Goal: Task Accomplishment & Management: Use online tool/utility

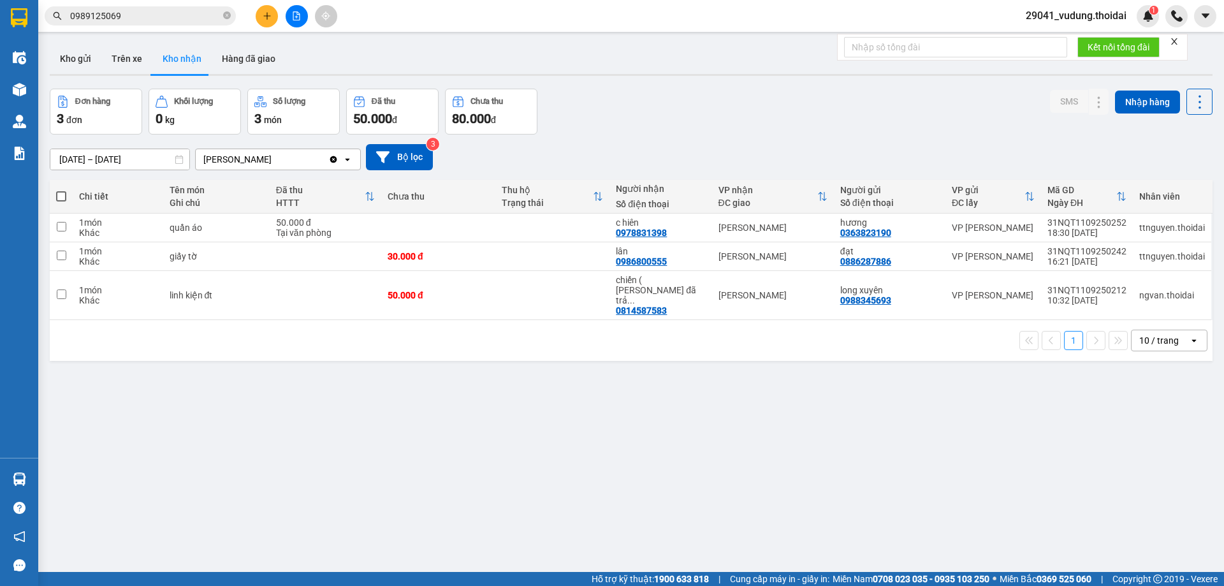
click at [179, 64] on button "Kho nhận" at bounding box center [181, 58] width 59 height 31
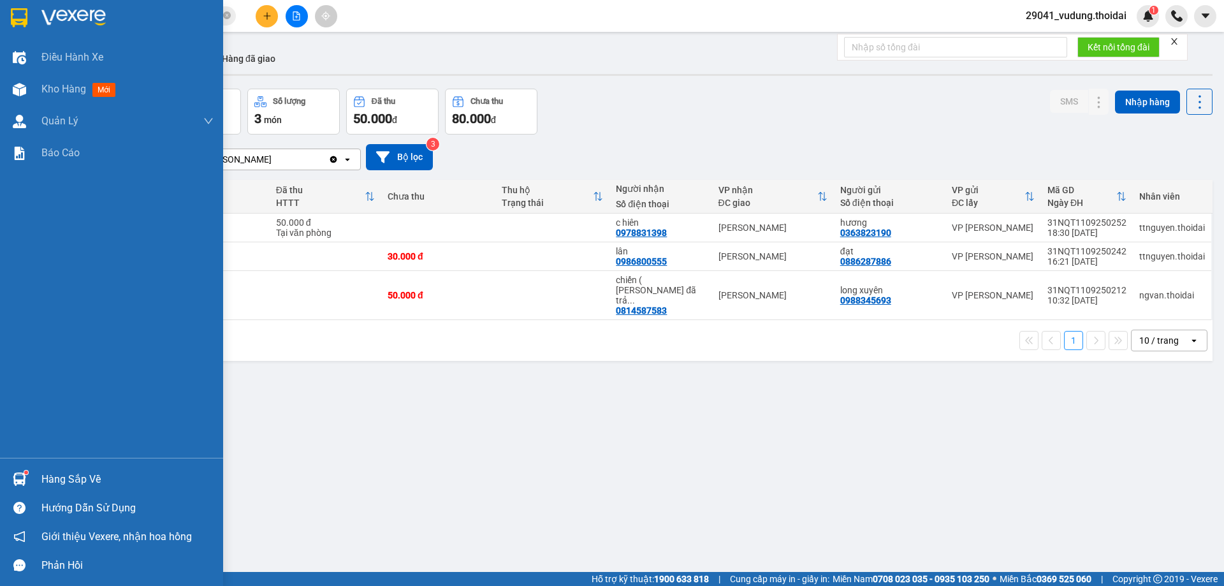
click at [40, 480] on div "Hàng sắp về" at bounding box center [111, 479] width 223 height 29
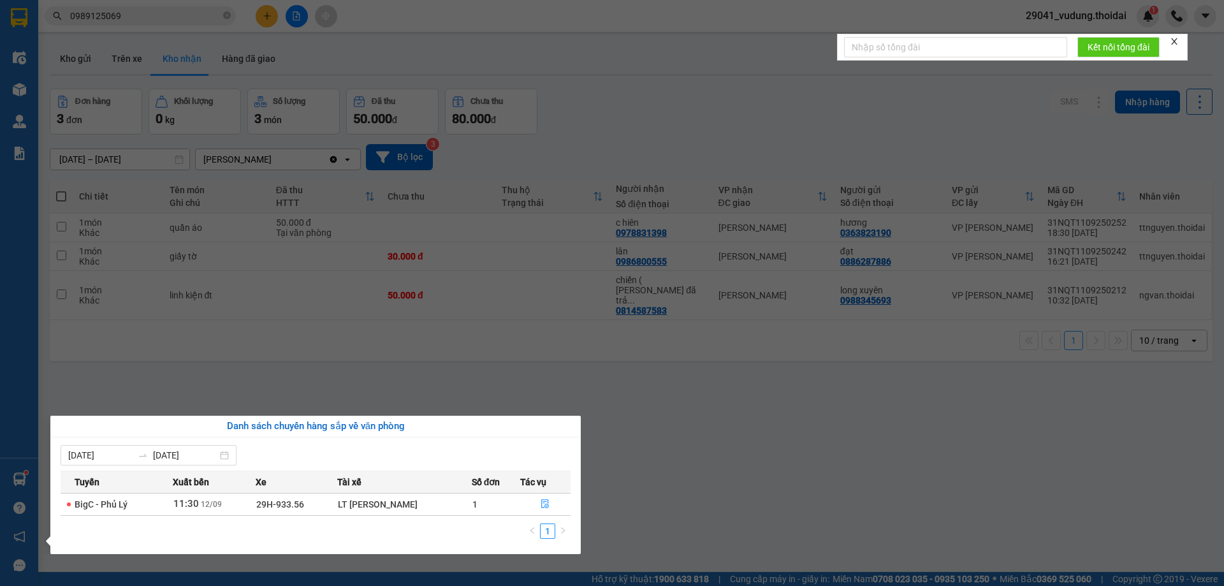
click at [686, 469] on section "Kết quả tìm kiếm ( 1 ) Bộ lọc Mã ĐH Trạng thái Món hàng Thu hộ Tổng cước Chưa c…" at bounding box center [612, 293] width 1224 height 586
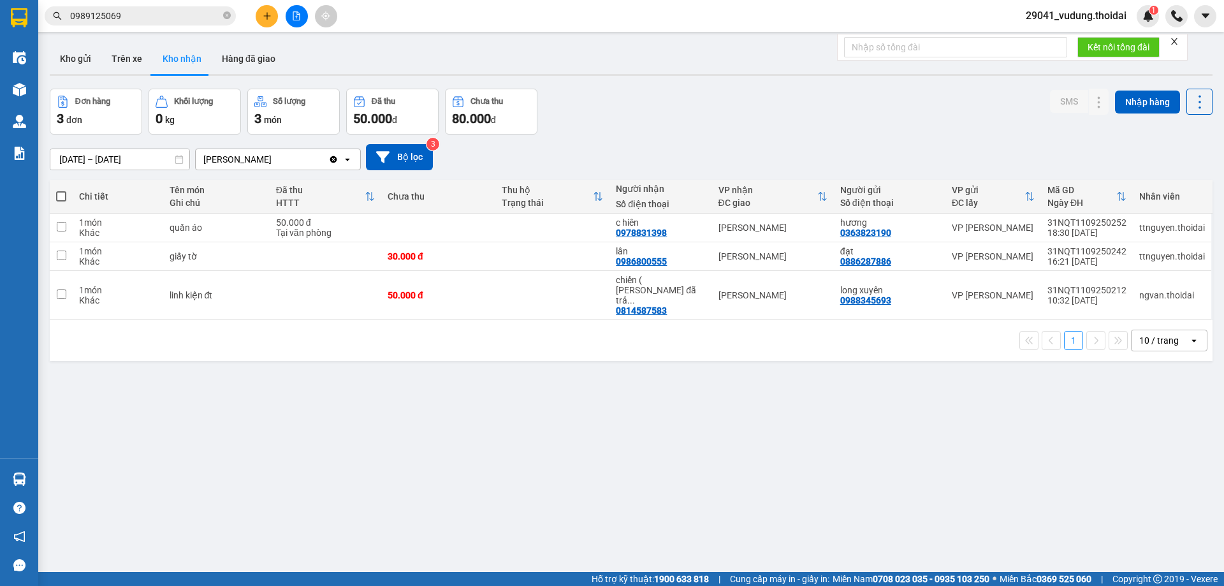
click at [182, 18] on input "0989125069" at bounding box center [145, 16] width 150 height 14
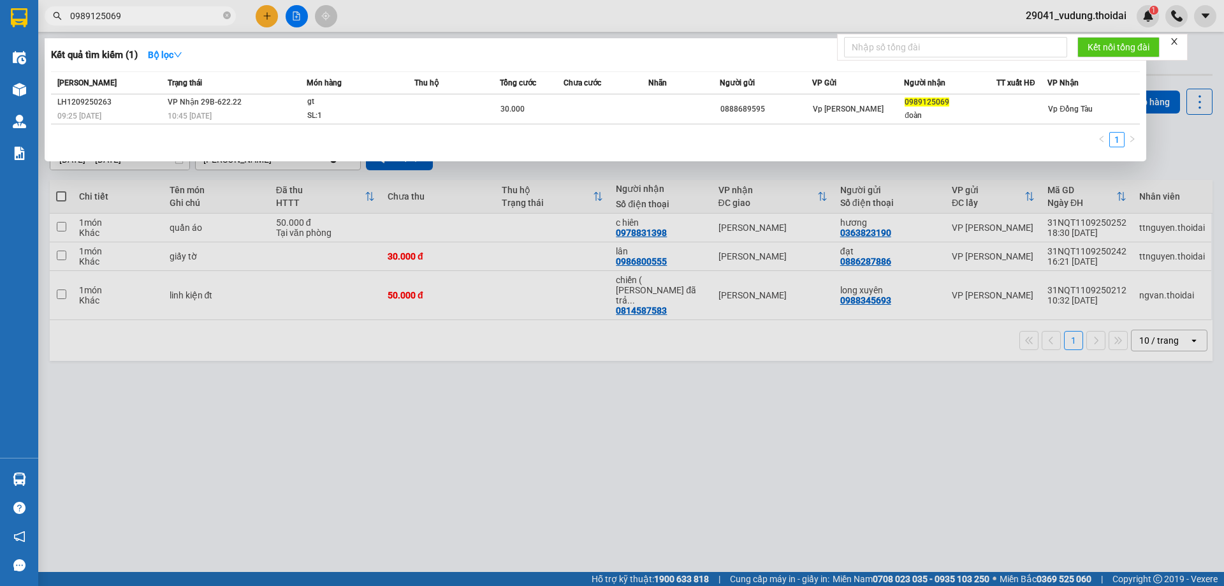
click at [182, 18] on input "0989125069" at bounding box center [145, 16] width 150 height 14
paste input "8500571"
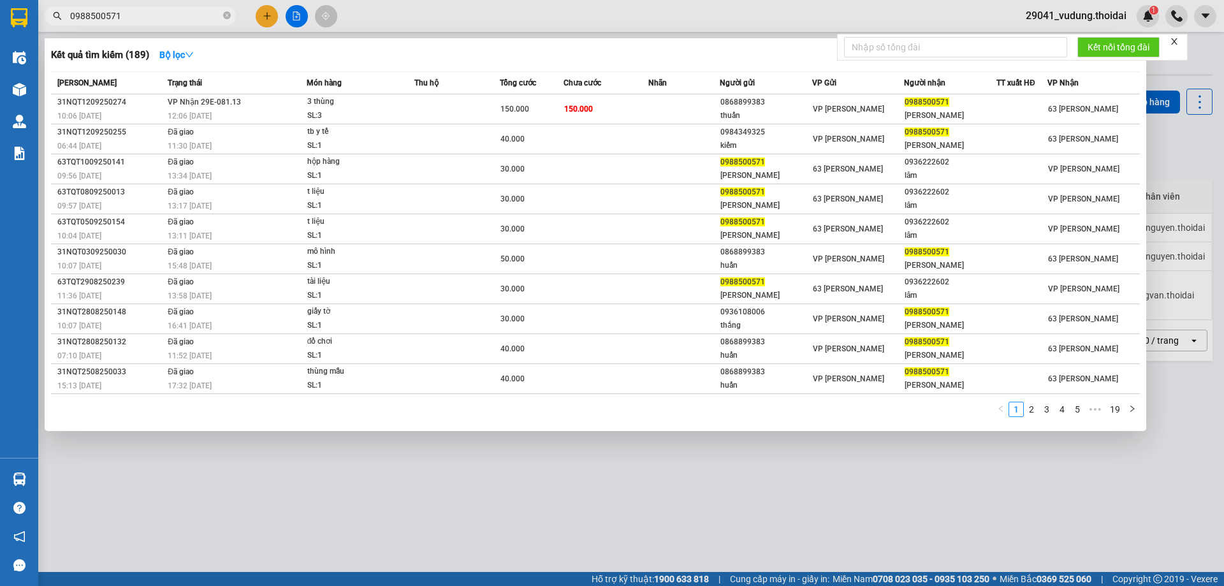
type input "0988500571"
click at [360, 525] on div at bounding box center [612, 293] width 1224 height 586
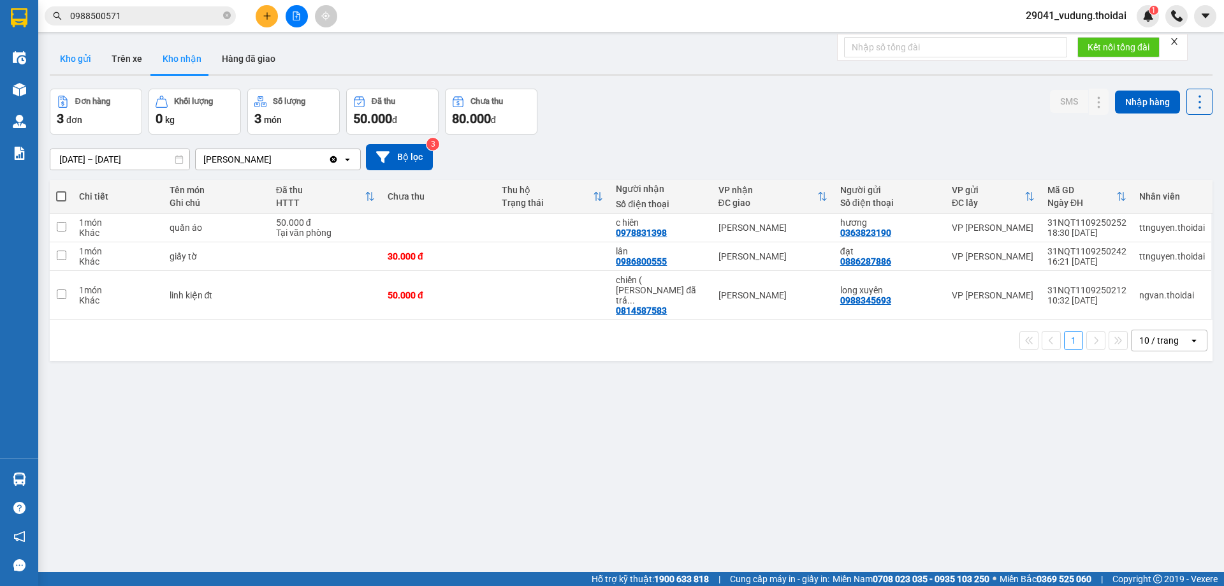
click at [90, 64] on button "Kho gửi" at bounding box center [76, 58] width 52 height 31
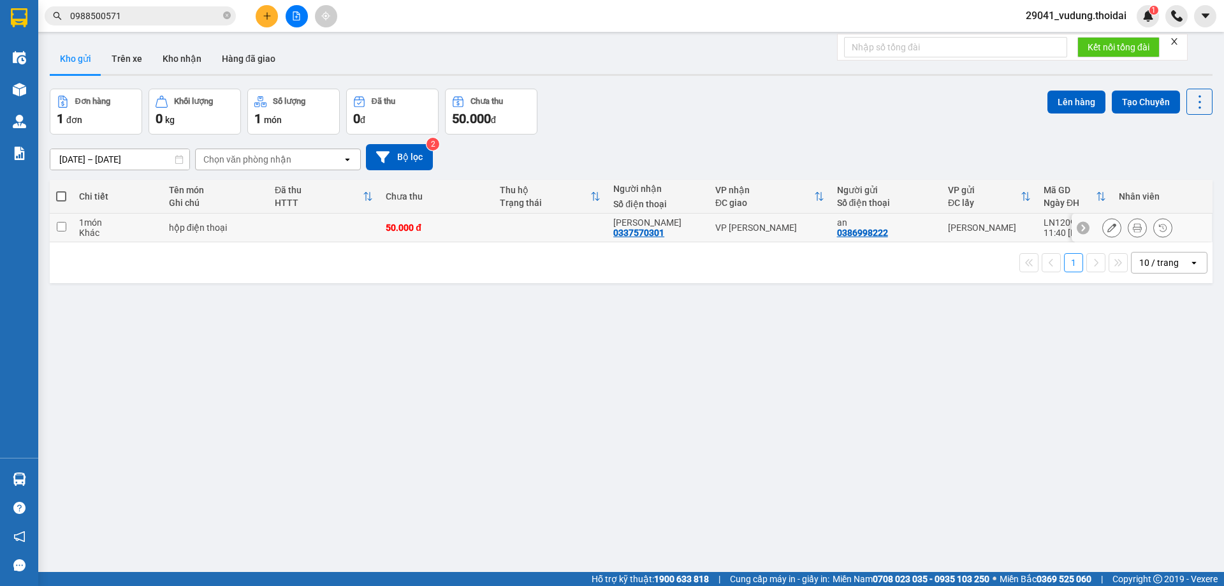
click at [59, 230] on input "checkbox" at bounding box center [62, 227] width 10 height 10
checkbox input "true"
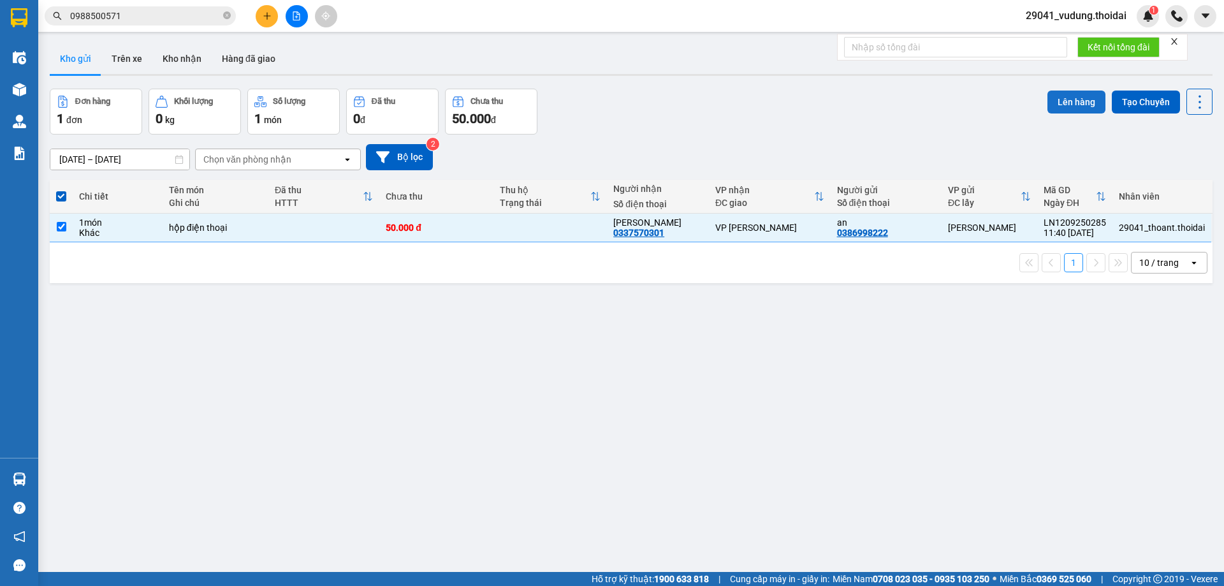
click at [1069, 99] on button "Lên hàng" at bounding box center [1077, 102] width 58 height 23
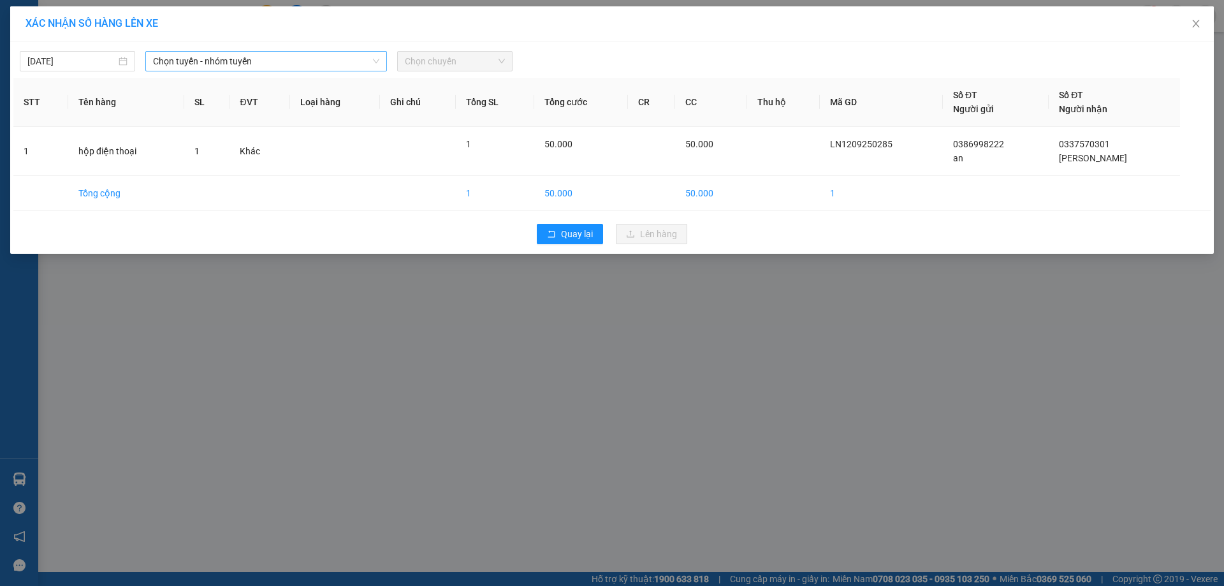
click at [198, 52] on span "Chọn tuyến - nhóm tuyến" at bounding box center [266, 61] width 226 height 19
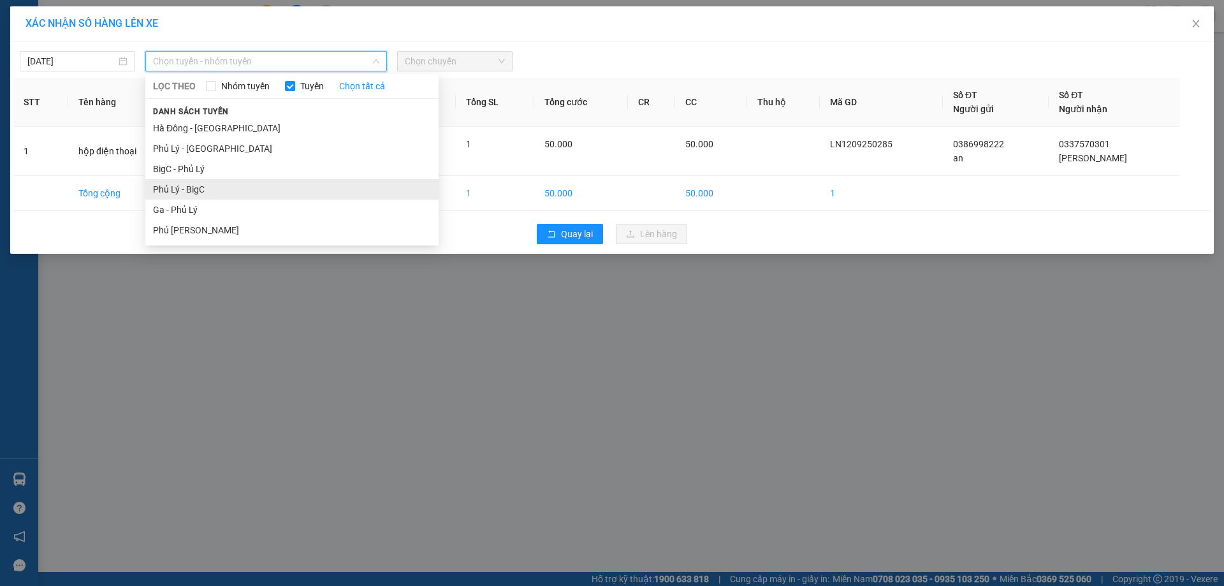
click at [178, 187] on li "Phủ Lý - BigC" at bounding box center [291, 189] width 293 height 20
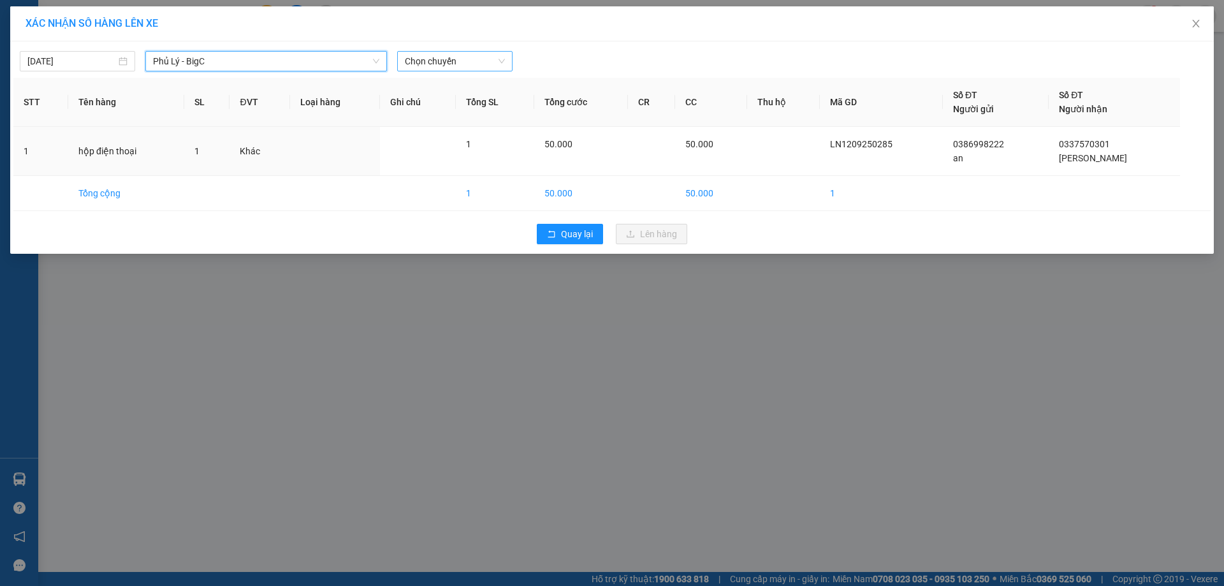
click at [437, 57] on span "Chọn chuyến" at bounding box center [455, 61] width 100 height 19
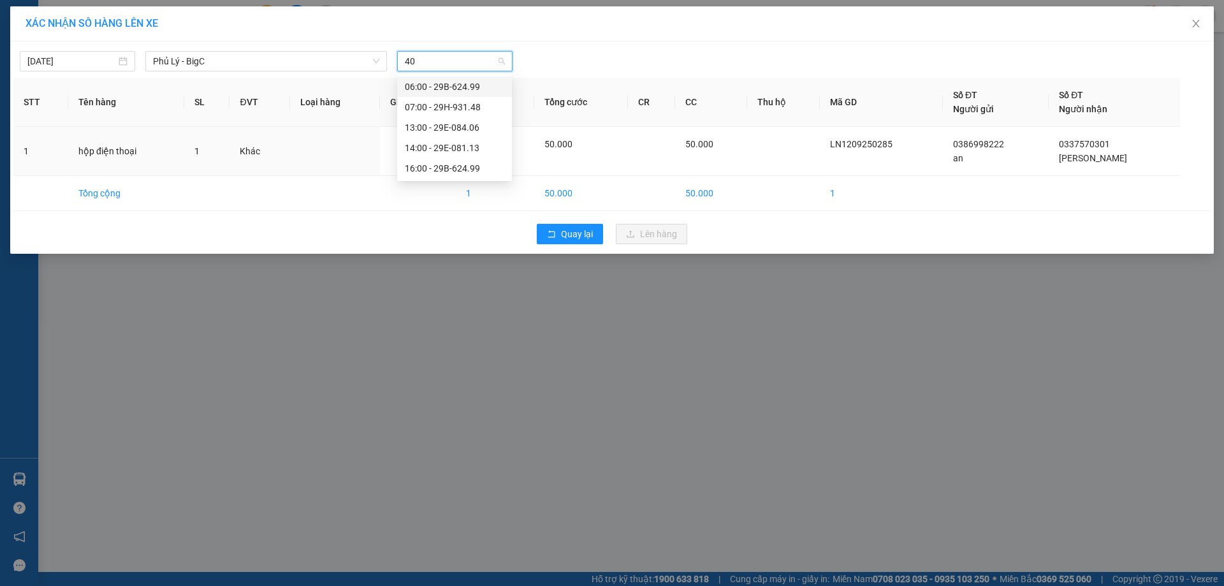
type input "406"
click at [453, 87] on div "13:00 - 29E-084.06" at bounding box center [454, 87] width 99 height 14
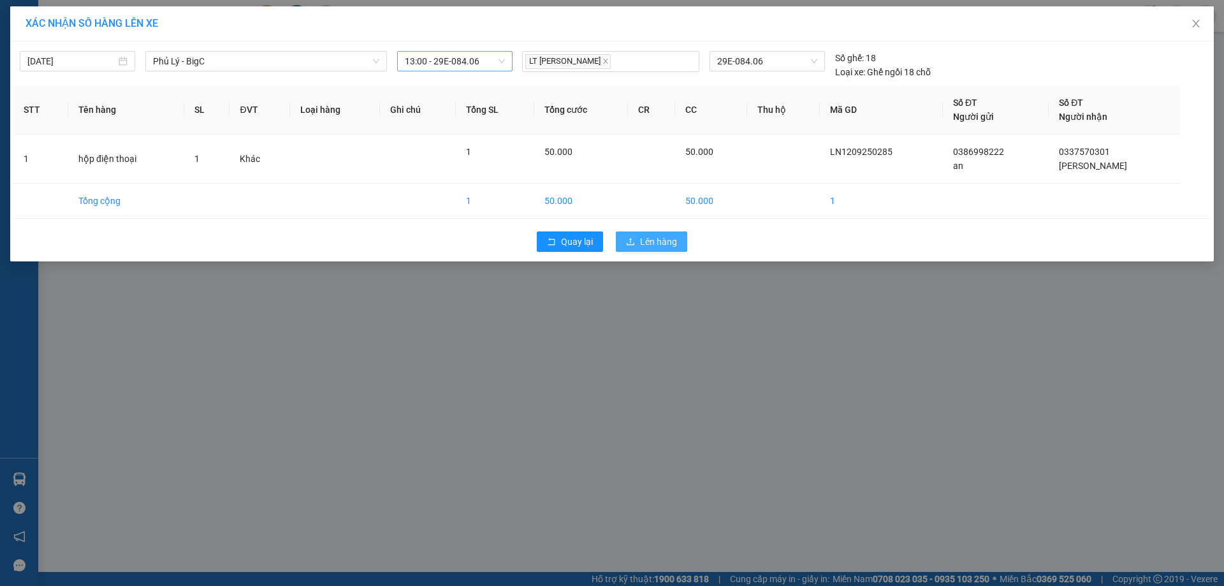
click at [647, 241] on span "Lên hàng" at bounding box center [658, 242] width 37 height 14
